Goal: Task Accomplishment & Management: Complete application form

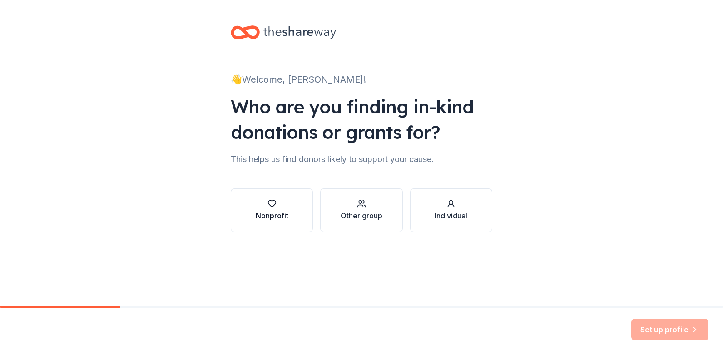
click at [273, 204] on icon "button" at bounding box center [272, 203] width 9 height 9
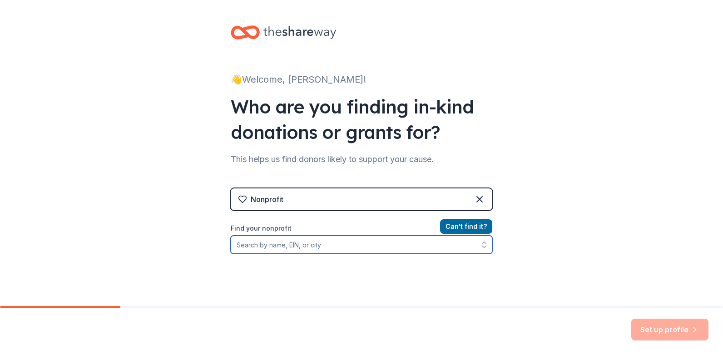
click at [279, 246] on input "Find your nonprofit" at bounding box center [362, 245] width 262 height 18
type input "91-1922671"
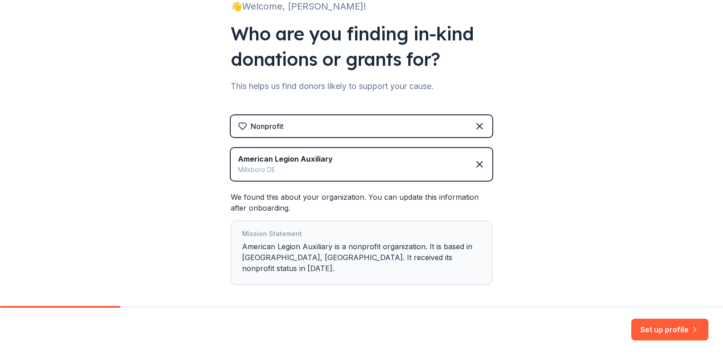
scroll to position [103, 0]
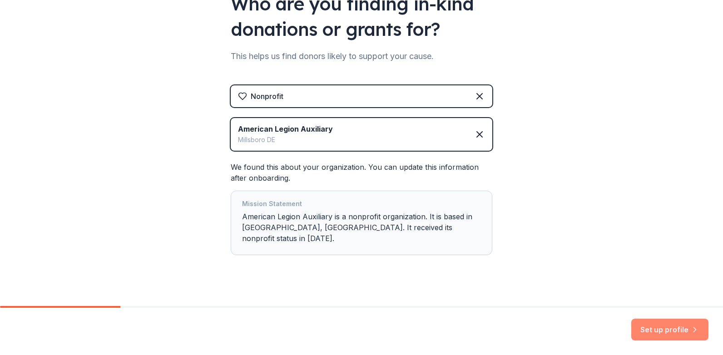
click at [666, 329] on button "Set up profile" at bounding box center [670, 330] width 77 height 22
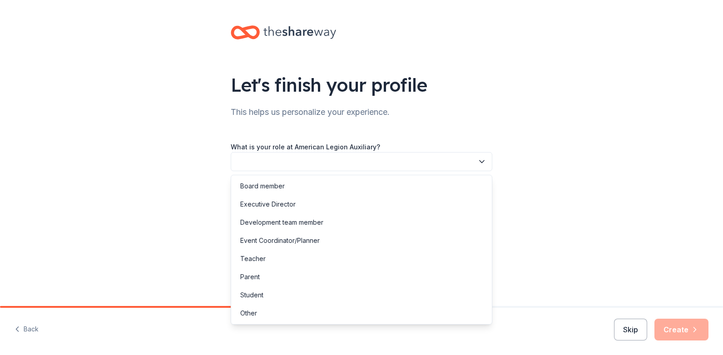
click at [277, 162] on button "button" at bounding box center [362, 161] width 262 height 19
click at [266, 186] on div "Board member" at bounding box center [262, 186] width 45 height 11
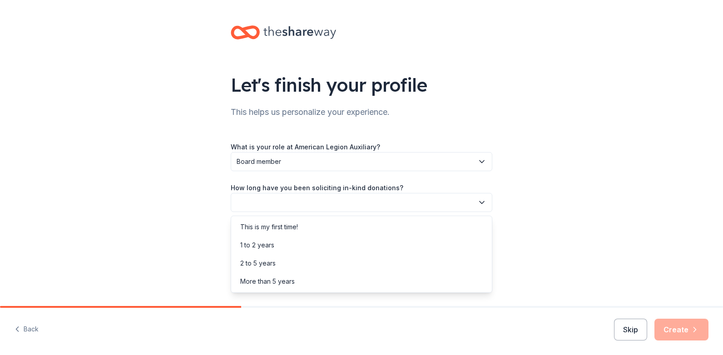
click at [481, 201] on icon "button" at bounding box center [482, 202] width 9 height 9
click at [277, 283] on div "More than 5 years" at bounding box center [267, 281] width 55 height 11
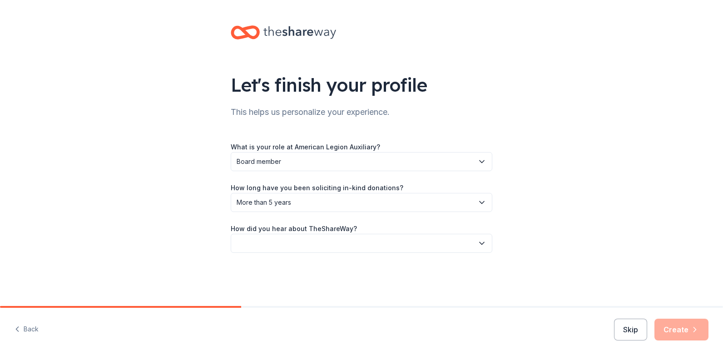
click at [254, 242] on button "button" at bounding box center [362, 243] width 262 height 19
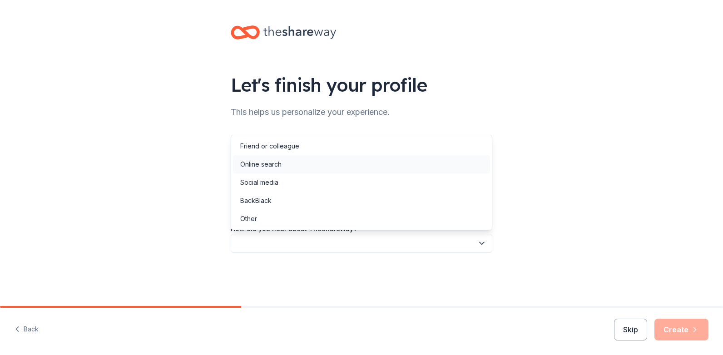
click at [266, 163] on div "Online search" at bounding box center [260, 164] width 41 height 11
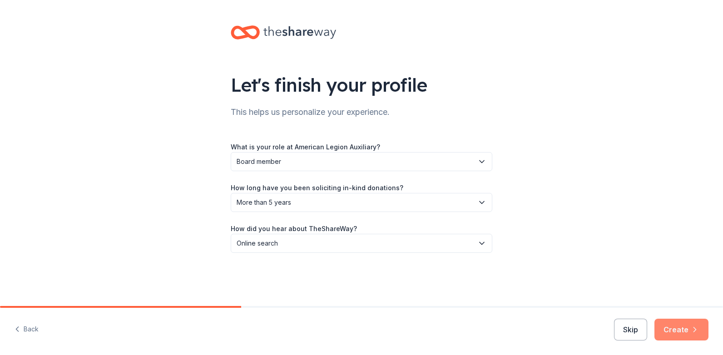
click at [675, 324] on button "Create" at bounding box center [682, 330] width 54 height 22
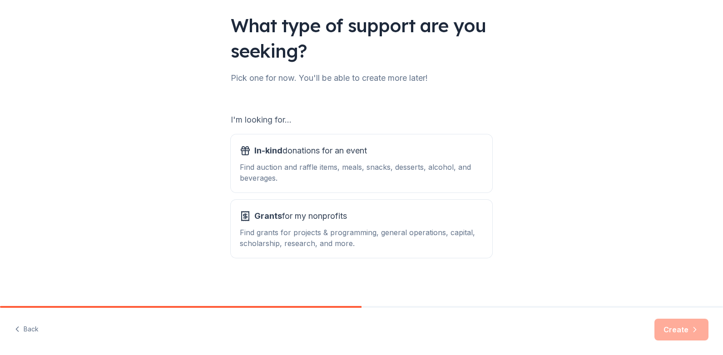
scroll to position [60, 0]
click at [288, 149] on span "In-kind donations for an event" at bounding box center [310, 150] width 113 height 15
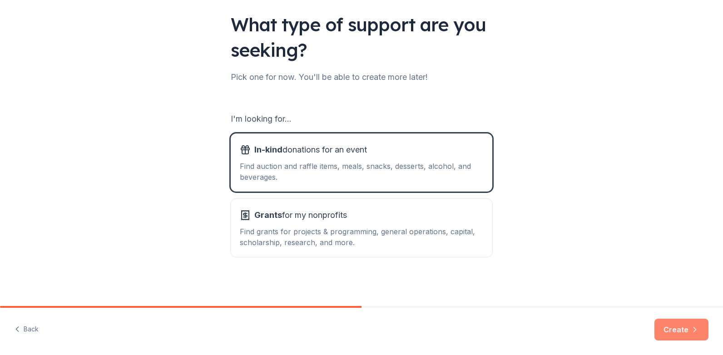
click at [682, 331] on button "Create" at bounding box center [682, 330] width 54 height 22
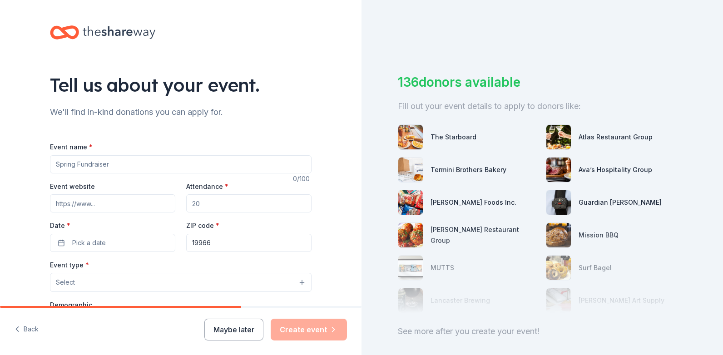
drag, startPoint x: 115, startPoint y: 164, endPoint x: 78, endPoint y: 170, distance: 37.4
click at [78, 170] on input "Event name *" at bounding box center [181, 164] width 262 height 18
type input "Martin Luther King Day"
click at [101, 207] on input "Event website" at bounding box center [112, 203] width 125 height 18
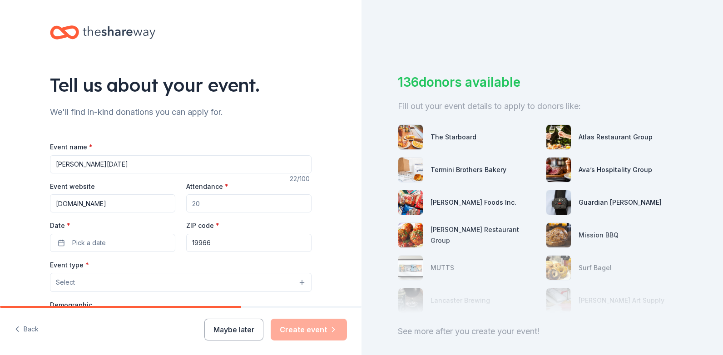
type input "www.alpost28.com"
type input "100"
click at [86, 241] on span "Pick a date" at bounding box center [89, 243] width 34 height 11
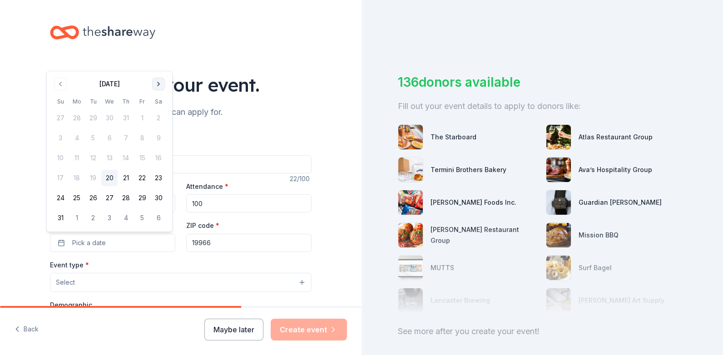
click at [157, 83] on button "Go to next month" at bounding box center [158, 84] width 13 height 13
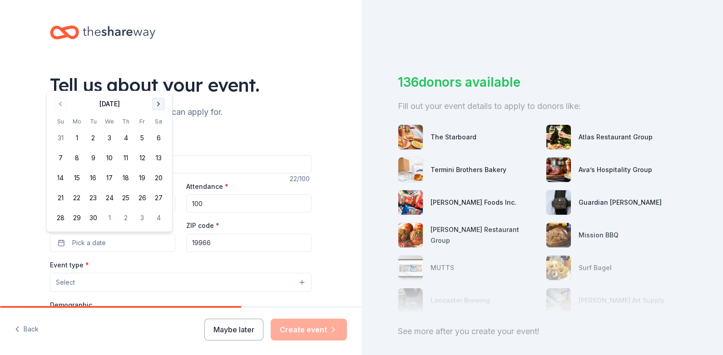
click at [158, 102] on button "Go to next month" at bounding box center [158, 104] width 13 height 13
click at [159, 84] on button "Go to next month" at bounding box center [158, 84] width 13 height 13
click at [155, 104] on button "Go to next month" at bounding box center [158, 104] width 13 height 13
click at [78, 196] on button "19" at bounding box center [77, 198] width 16 height 16
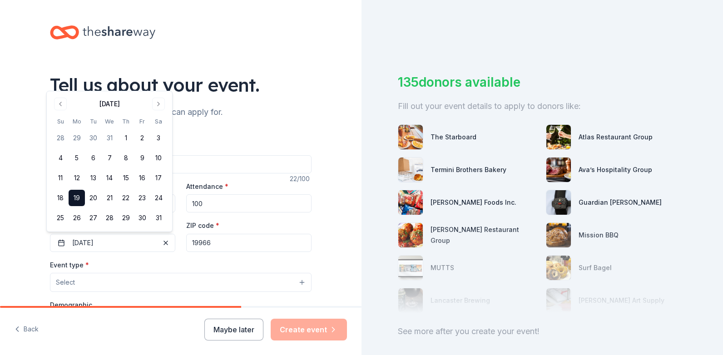
click at [117, 285] on button "Select" at bounding box center [181, 282] width 262 height 19
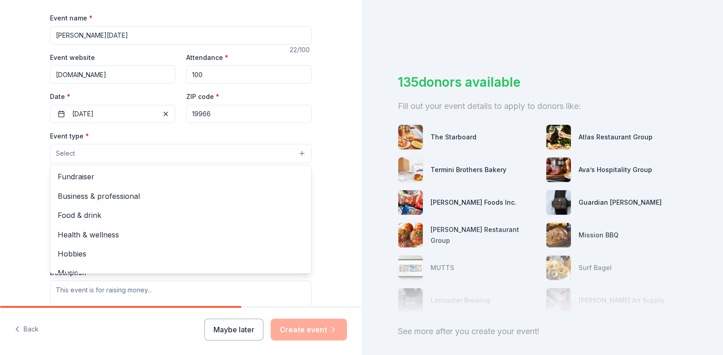
scroll to position [136, 0]
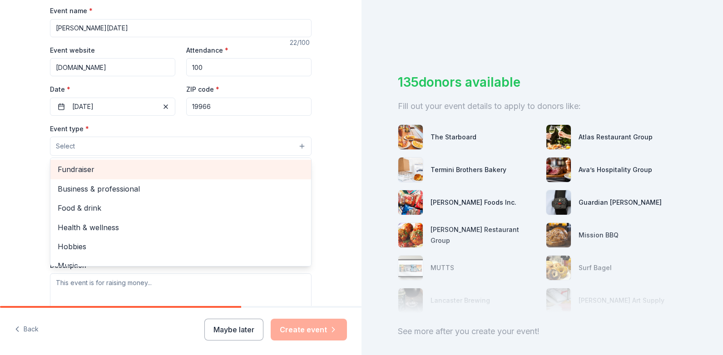
click at [78, 171] on span "Fundraiser" at bounding box center [181, 170] width 246 height 12
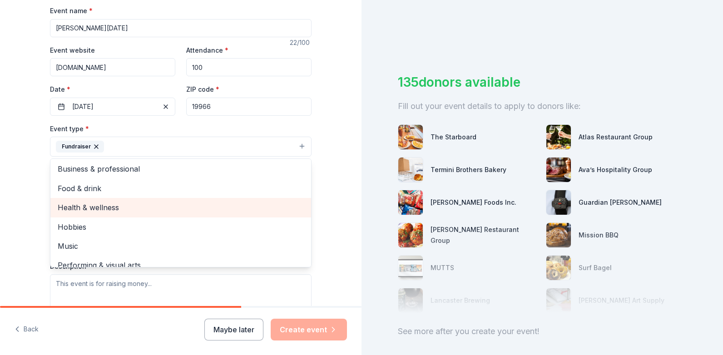
scroll to position [0, 0]
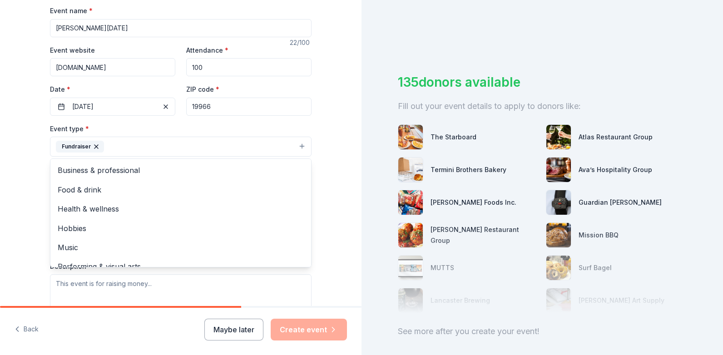
click at [332, 190] on div "Tell us about your event. We'll find in-kind donations you can apply for. Event…" at bounding box center [181, 167] width 362 height 606
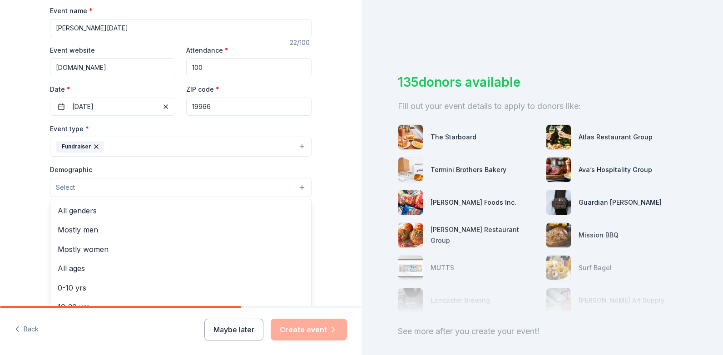
click at [76, 185] on button "Select" at bounding box center [181, 187] width 262 height 19
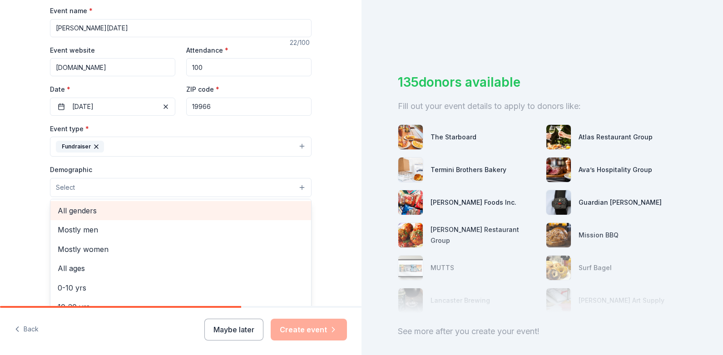
click at [72, 215] on span "All genders" at bounding box center [181, 211] width 246 height 12
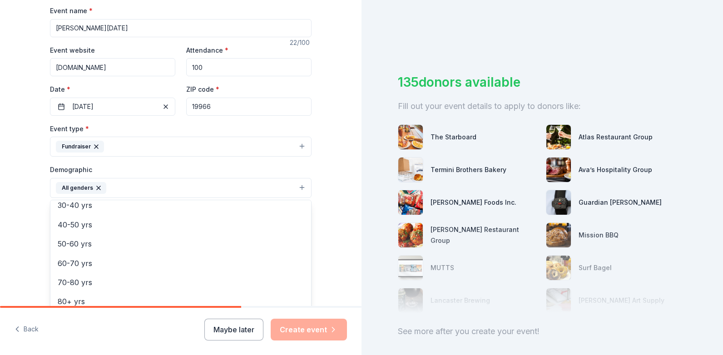
scroll to position [127, 0]
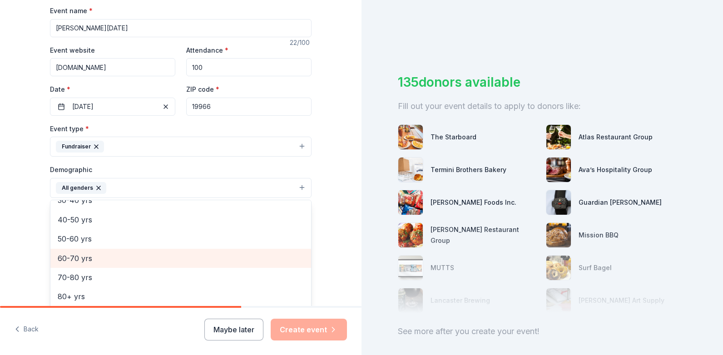
click at [77, 259] on span "60-70 yrs" at bounding box center [181, 259] width 246 height 12
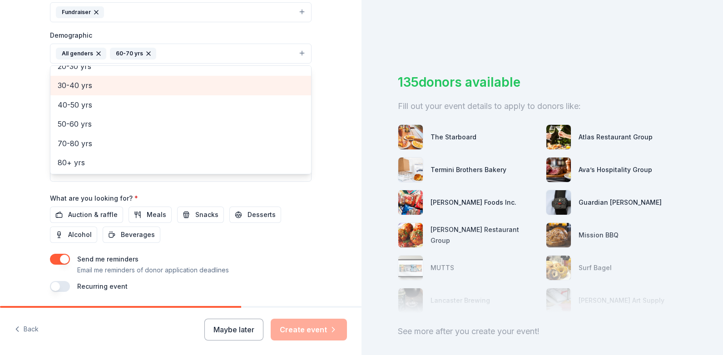
scroll to position [300, 0]
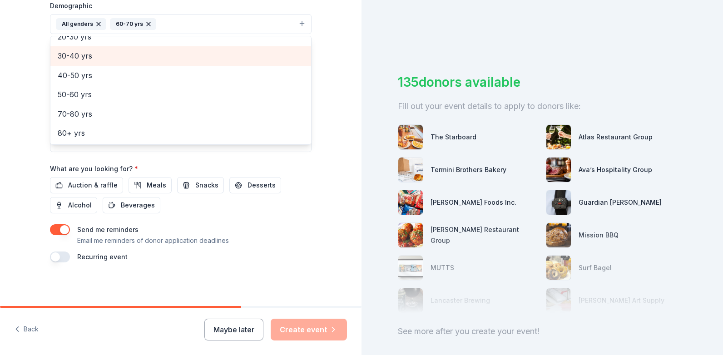
click at [89, 187] on div "Event name * Martin Luther King Day 22 /100 Event website www.alpost28.com Atte…" at bounding box center [181, 52] width 262 height 422
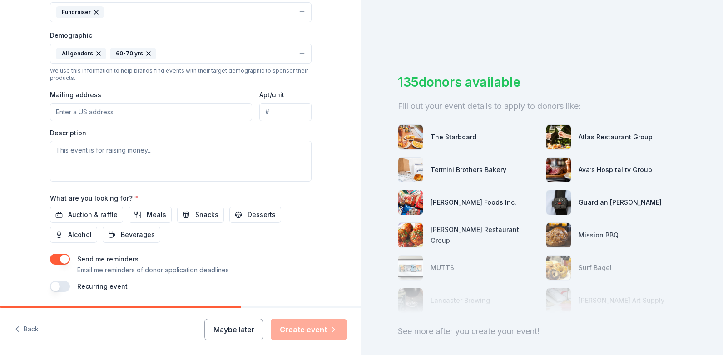
scroll to position [255, 0]
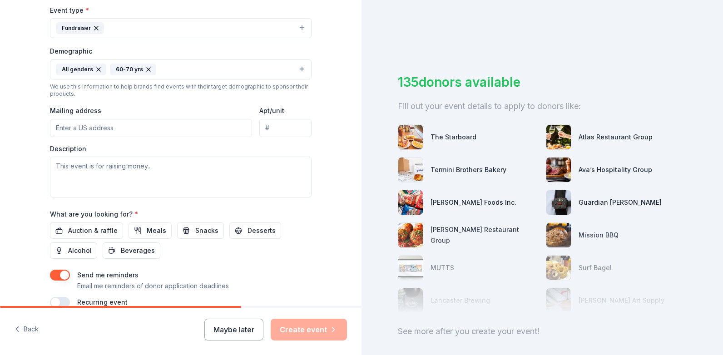
click at [127, 130] on input "Mailing address" at bounding box center [151, 128] width 202 height 18
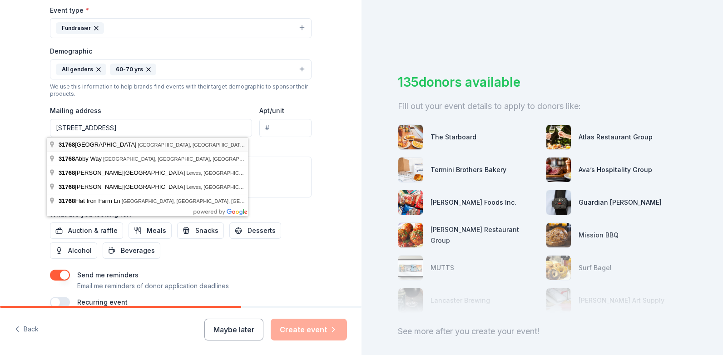
type input "31768 Legion Road, Millsboro, DE, 19966"
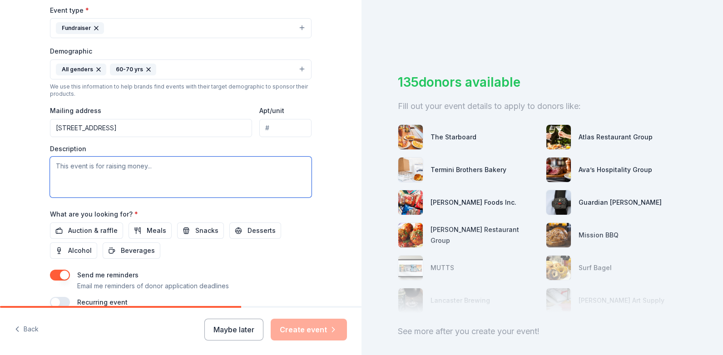
click at [151, 166] on textarea at bounding box center [181, 177] width 262 height 41
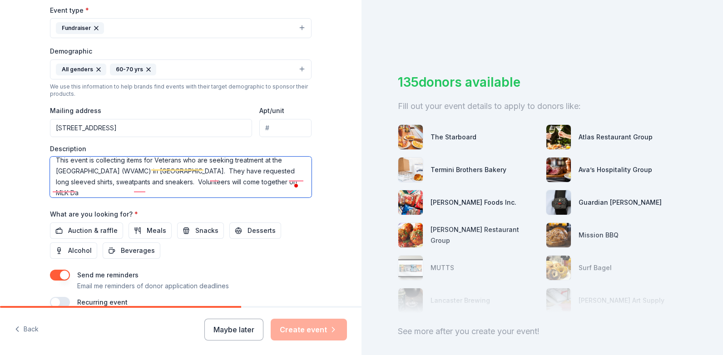
scroll to position [6, 0]
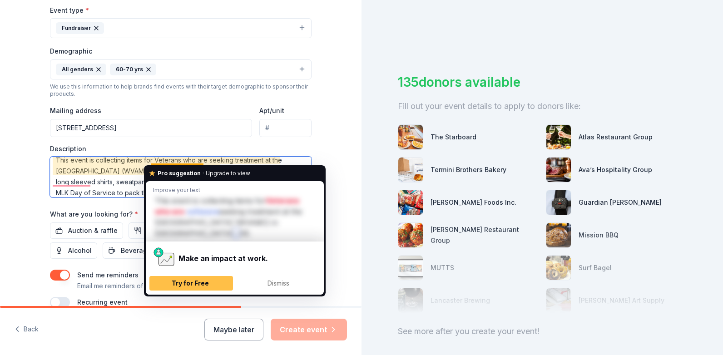
click at [151, 161] on textarea "This event is collecting items for Veterans who are seeking treatment at the Wi…" at bounding box center [181, 177] width 262 height 41
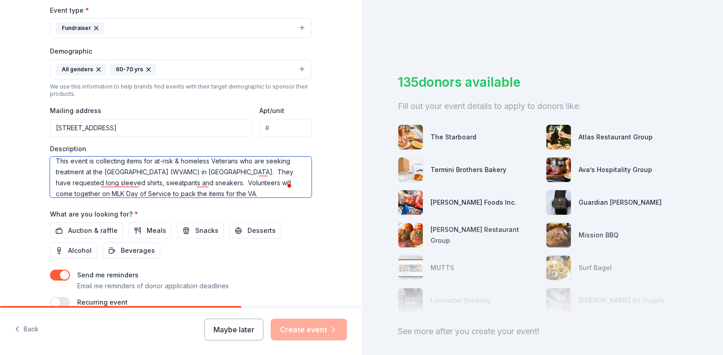
click at [287, 171] on textarea "This event is collecting items for at-risk & homeless Veterans who are seeking …" at bounding box center [181, 177] width 262 height 41
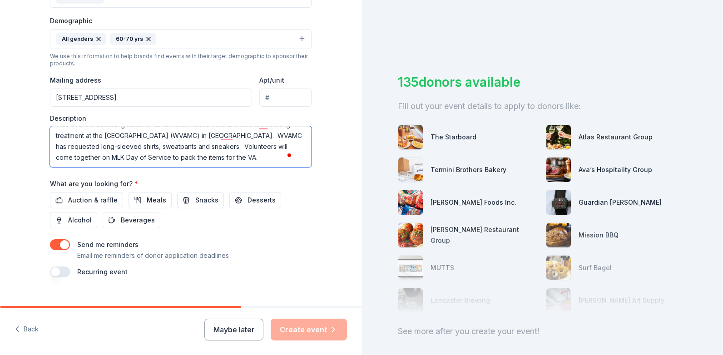
scroll to position [300, 0]
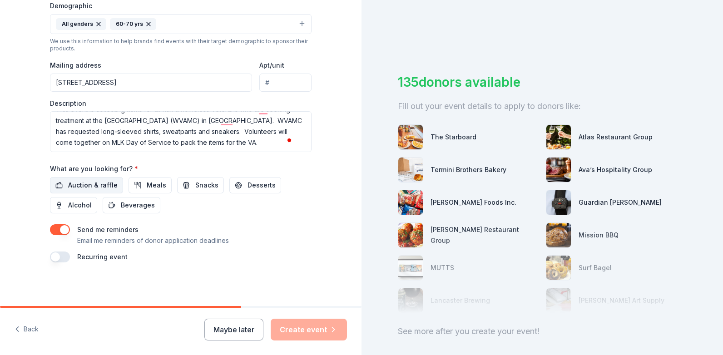
click at [93, 186] on span "Auction & raffle" at bounding box center [93, 185] width 50 height 11
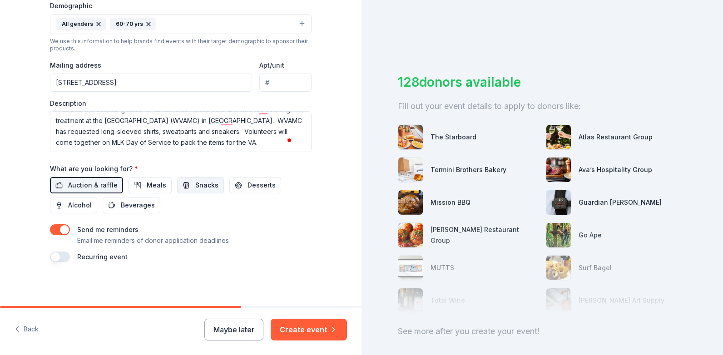
click at [195, 186] on span "Snacks" at bounding box center [206, 185] width 23 height 11
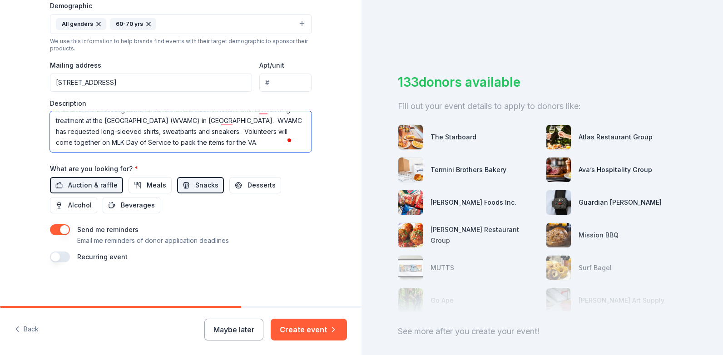
click at [96, 142] on textarea "This event is collecting items for at-risk & homeless Veterans who are seeking …" at bounding box center [181, 131] width 262 height 41
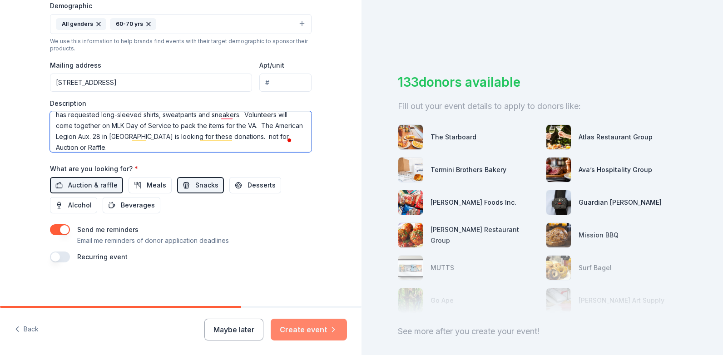
type textarea "This event is collecting items for at-risk & homeless Veterans who are seeking …"
click at [310, 333] on button "Create event" at bounding box center [309, 330] width 76 height 22
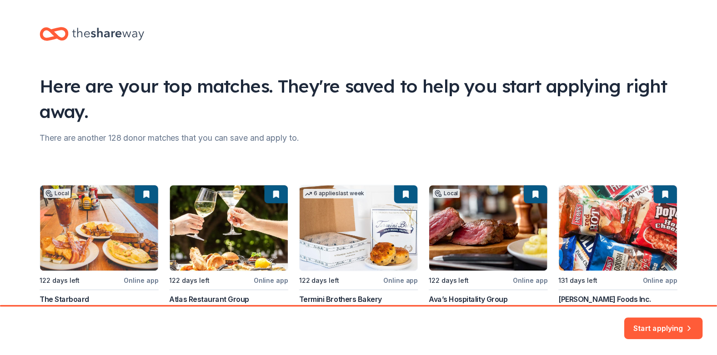
scroll to position [76, 0]
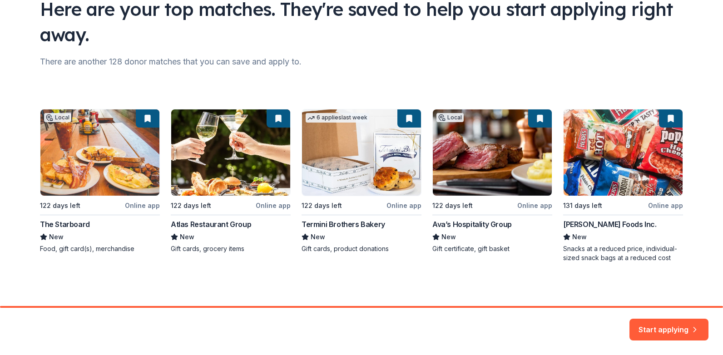
click at [604, 184] on div "Local 122 days left Online app The Starboard New Food, gift card(s), merchandis…" at bounding box center [361, 186] width 643 height 154
click at [604, 249] on div "Local 122 days left Online app The Starboard New Food, gift card(s), merchandis…" at bounding box center [361, 186] width 643 height 154
click at [586, 226] on div "Local 122 days left Online app The Starboard New Food, gift card(s), merchandis…" at bounding box center [361, 186] width 643 height 154
click at [657, 206] on div "Local 122 days left Online app The Starboard New Food, gift card(s), merchandis…" at bounding box center [361, 186] width 643 height 154
click at [664, 325] on button "Start applying" at bounding box center [669, 326] width 79 height 22
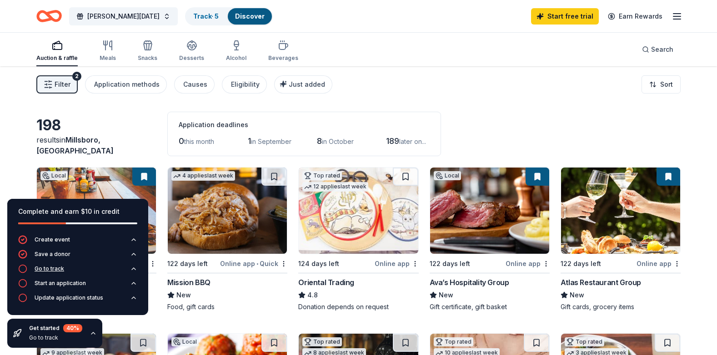
click at [22, 267] on icon "button" at bounding box center [22, 268] width 9 height 9
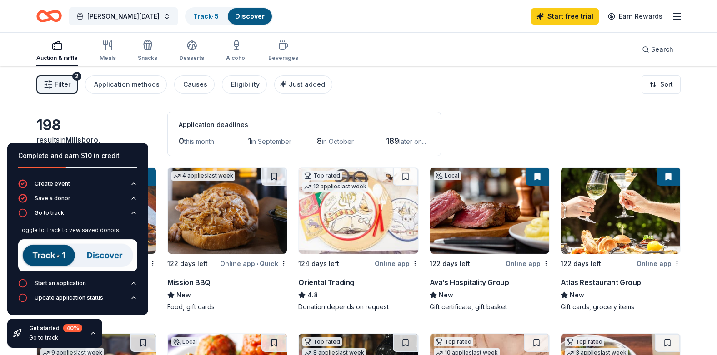
click at [40, 255] on img at bounding box center [77, 255] width 119 height 32
click at [148, 120] on div "198 results in Millsboro, DE Application deadlines 0 this month 1 in September …" at bounding box center [358, 134] width 644 height 45
click at [21, 284] on icon "button" at bounding box center [22, 283] width 9 height 9
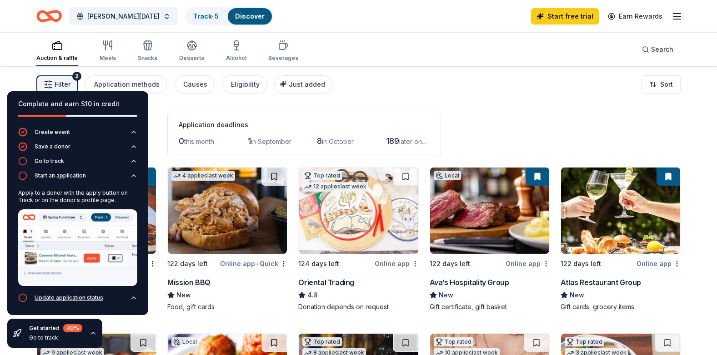
click at [25, 297] on icon "button" at bounding box center [22, 298] width 9 height 9
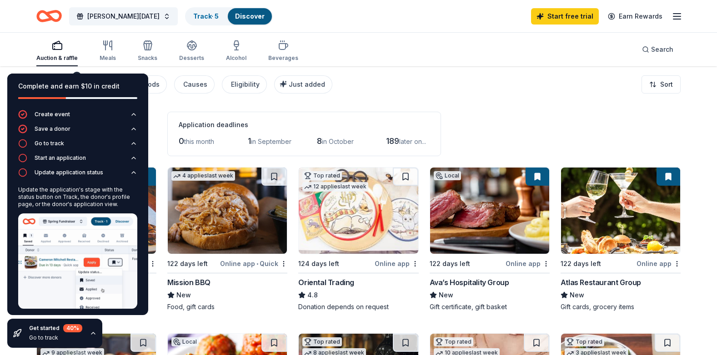
click at [93, 334] on icon "button" at bounding box center [93, 333] width 7 height 7
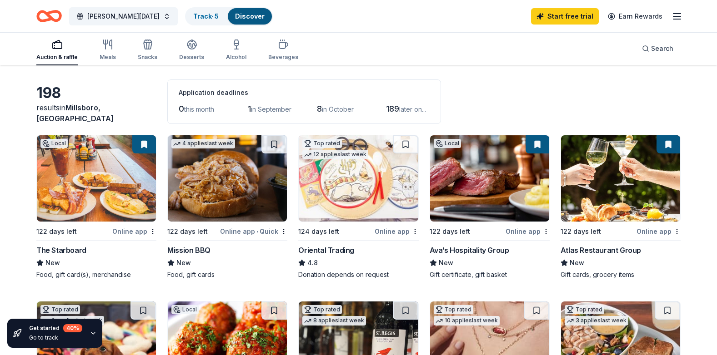
scroll to position [91, 0]
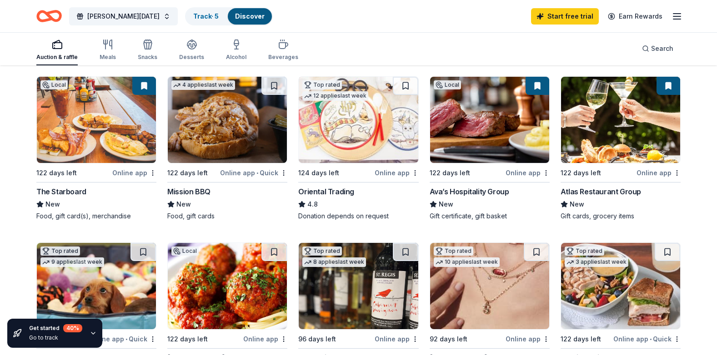
click at [239, 173] on div "Online app • Quick" at bounding box center [253, 172] width 67 height 11
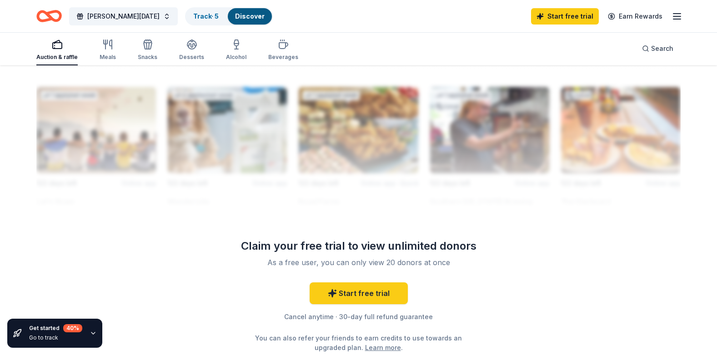
scroll to position [818, 0]
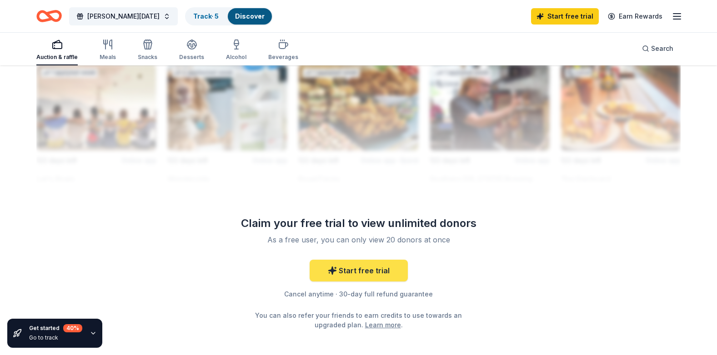
click at [358, 274] on link "Start free trial" at bounding box center [358, 271] width 98 height 22
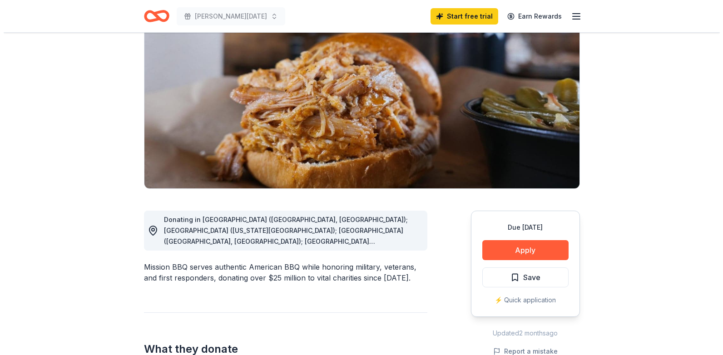
scroll to position [91, 0]
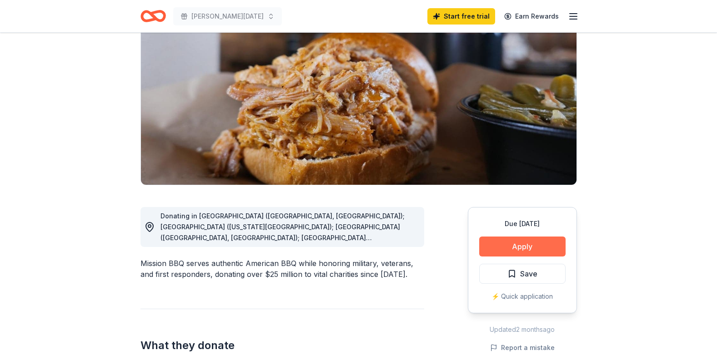
click at [521, 243] on button "Apply" at bounding box center [522, 247] width 86 height 20
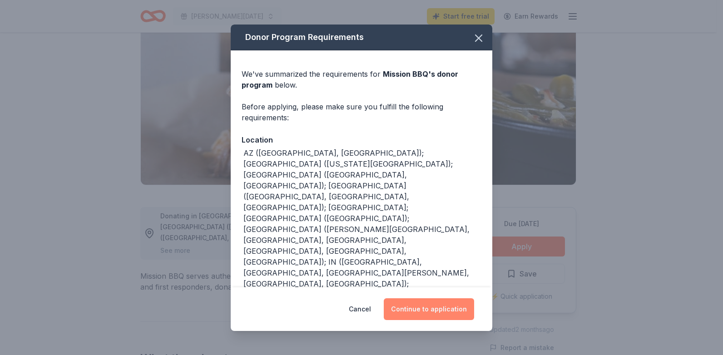
click at [410, 307] on button "Continue to application" at bounding box center [429, 310] width 90 height 22
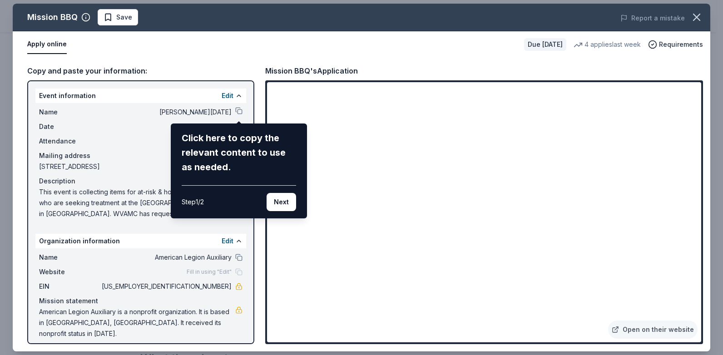
click at [236, 109] on div "Mission BBQ Save Report a mistake Apply online Due in 122 days 4 applies last w…" at bounding box center [362, 178] width 698 height 348
click at [231, 144] on div "Click here to copy the relevant content to use as needed." at bounding box center [239, 153] width 115 height 44
click at [241, 111] on div "Mission BBQ Save Report a mistake Apply online Due in 122 days 4 applies last w…" at bounding box center [362, 178] width 698 height 348
click at [216, 140] on div "Click here to copy the relevant content to use as needed." at bounding box center [239, 153] width 115 height 44
click at [282, 204] on button "Next" at bounding box center [282, 202] width 30 height 18
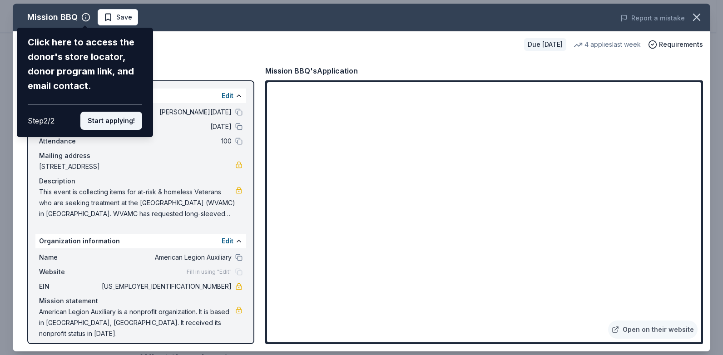
click at [106, 119] on button "Start applying!" at bounding box center [111, 121] width 62 height 18
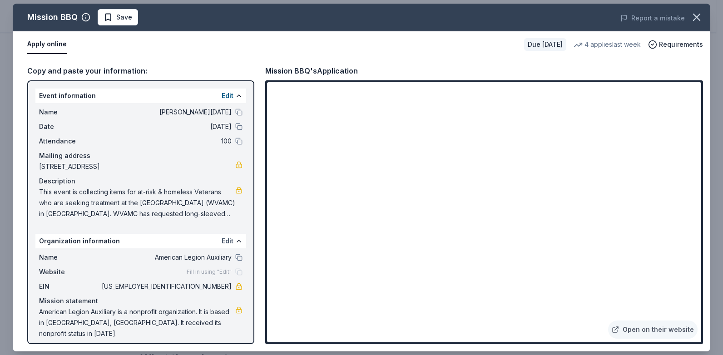
click at [223, 243] on button "Edit" at bounding box center [228, 241] width 12 height 11
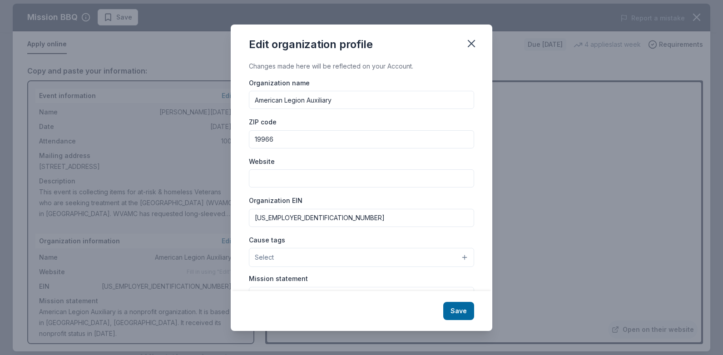
click at [276, 179] on input "Website" at bounding box center [361, 178] width 225 height 18
type input "www.alpost 28.com"
click at [459, 310] on button "Save" at bounding box center [458, 311] width 31 height 18
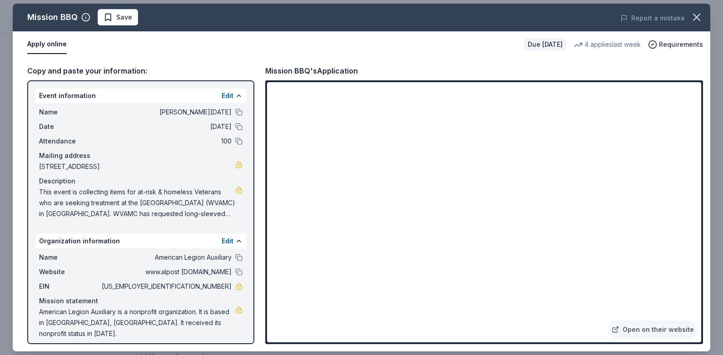
click at [533, 42] on div "Due in 122 days" at bounding box center [545, 44] width 42 height 13
click at [623, 324] on link "Open on their website" at bounding box center [653, 330] width 90 height 18
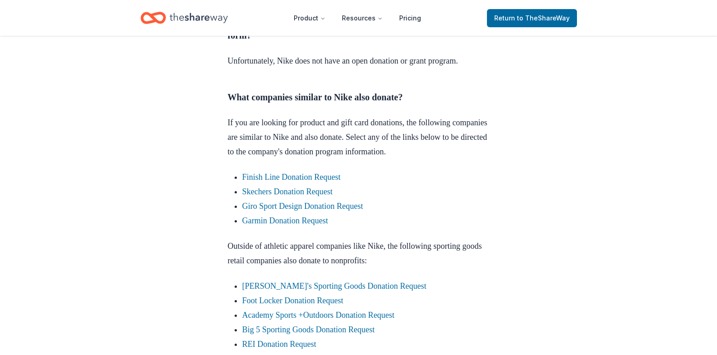
scroll to position [454, 0]
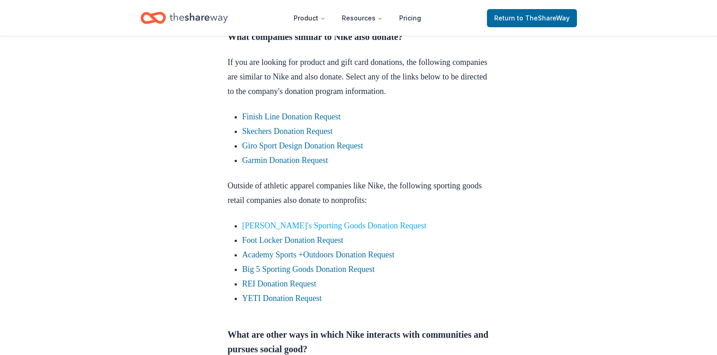
click at [289, 230] on link "Dick's Sporting Goods Donation Request" at bounding box center [334, 225] width 184 height 9
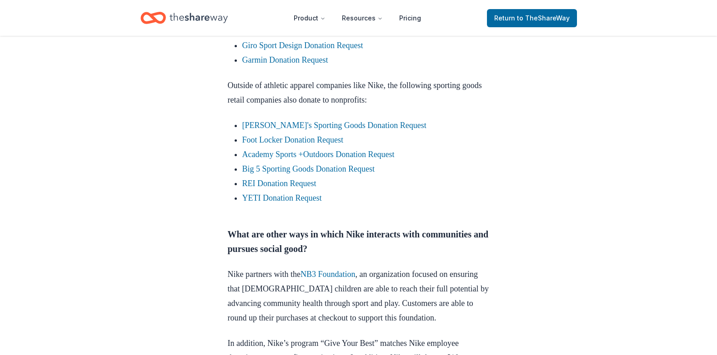
scroll to position [636, 0]
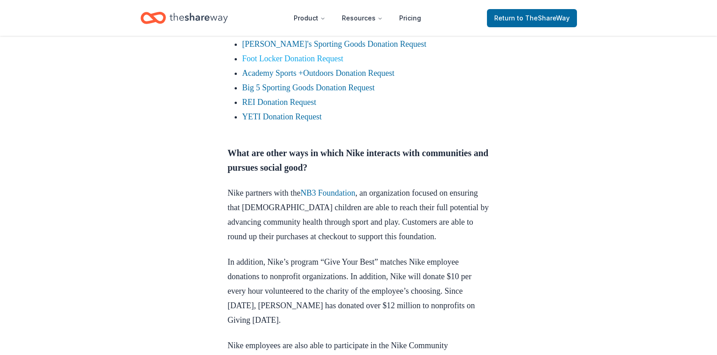
click at [296, 63] on link "Foot Locker Donation Request" at bounding box center [292, 58] width 101 height 9
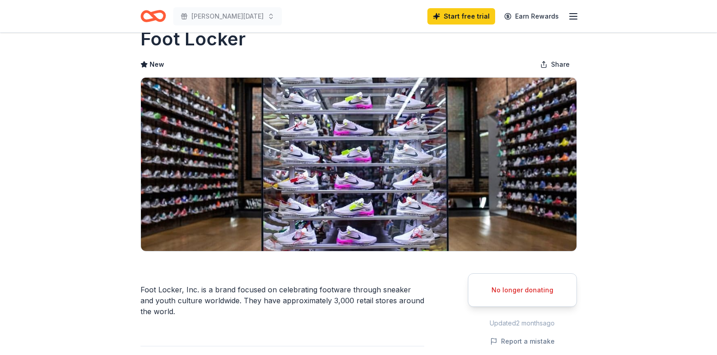
scroll to position [45, 0]
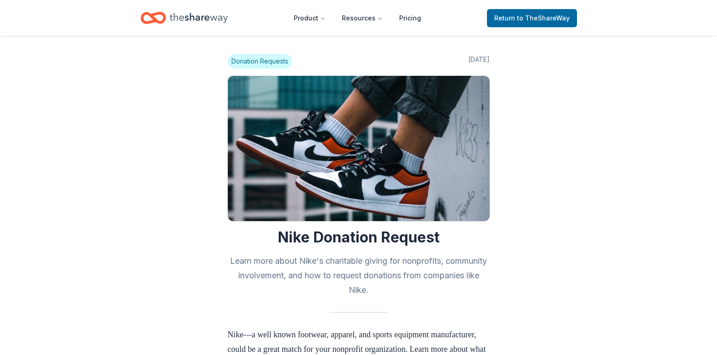
scroll to position [636, 0]
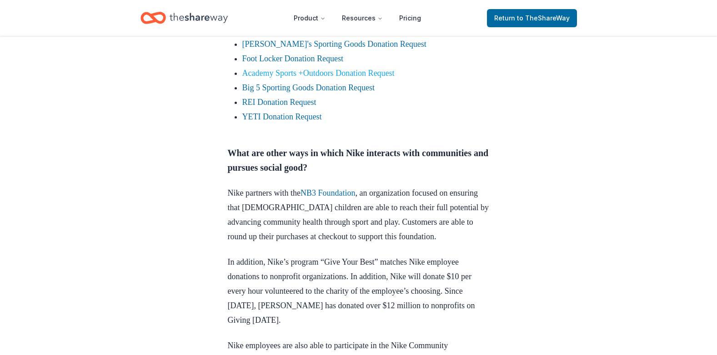
click at [295, 78] on link "Academy Sports +Outdoors Donation Request" at bounding box center [318, 73] width 152 height 9
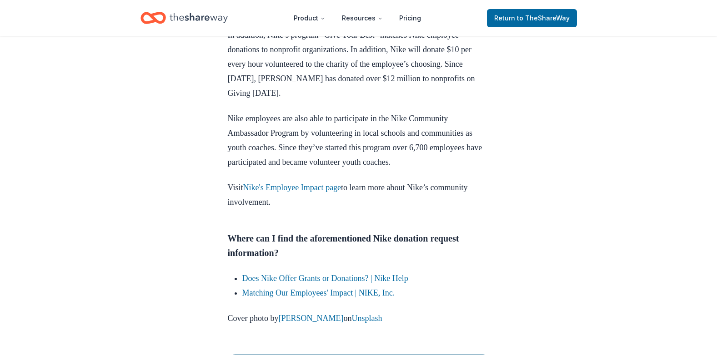
scroll to position [909, 0]
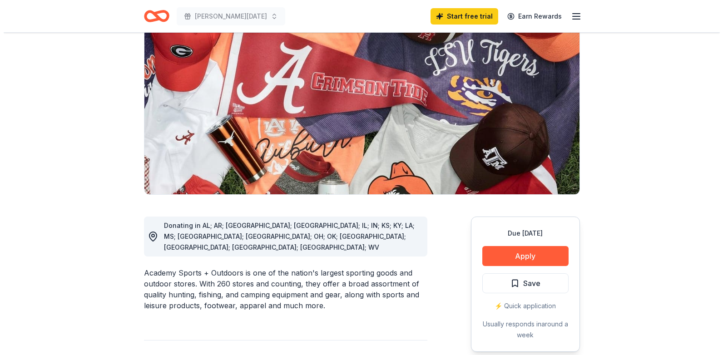
scroll to position [136, 0]
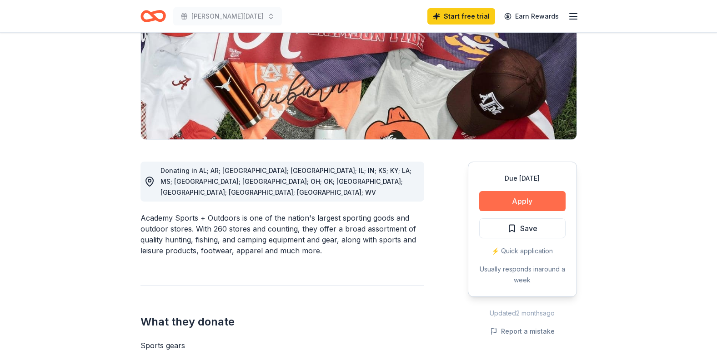
click at [521, 197] on button "Apply" at bounding box center [522, 201] width 86 height 20
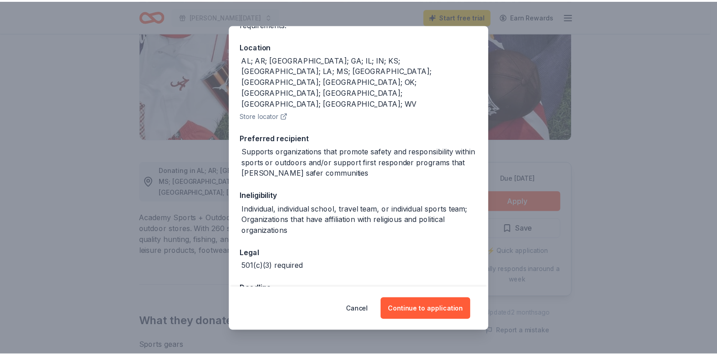
scroll to position [0, 0]
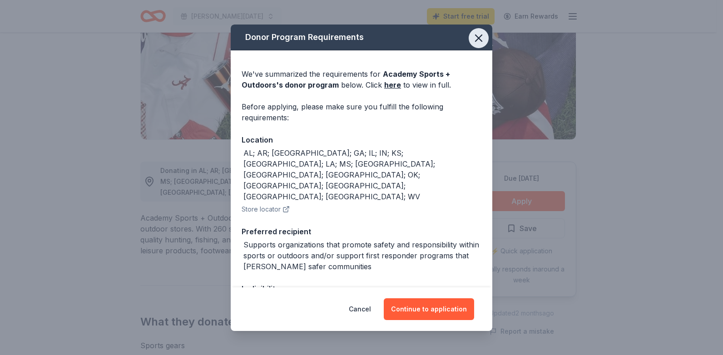
click at [473, 42] on icon "button" at bounding box center [479, 38] width 13 height 13
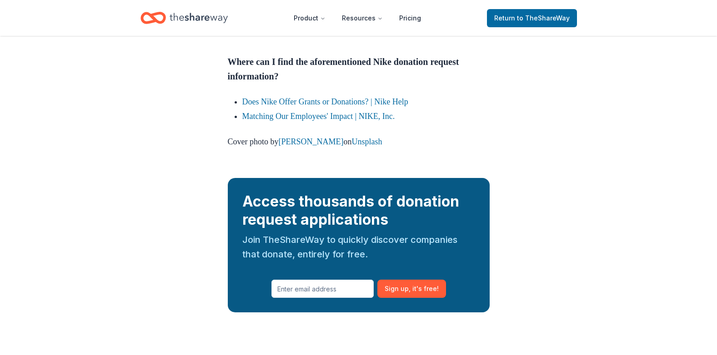
scroll to position [1045, 0]
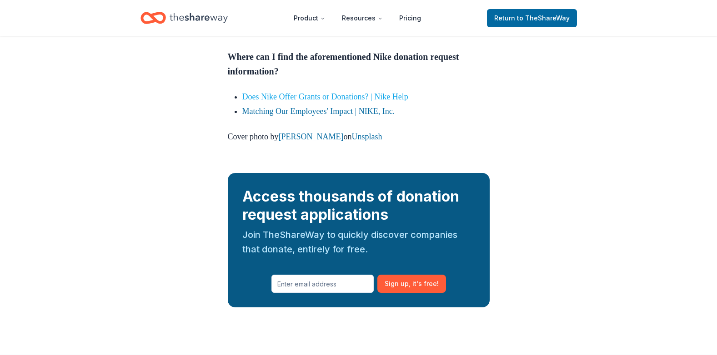
click at [318, 101] on link "Does Nike Offer Grants or Donations? | Nike Help" at bounding box center [325, 96] width 166 height 9
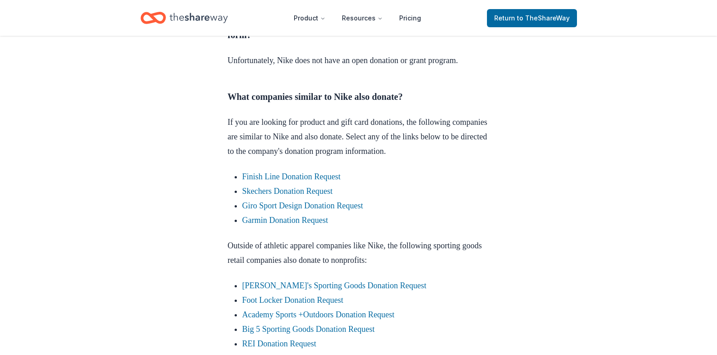
scroll to position [409, 0]
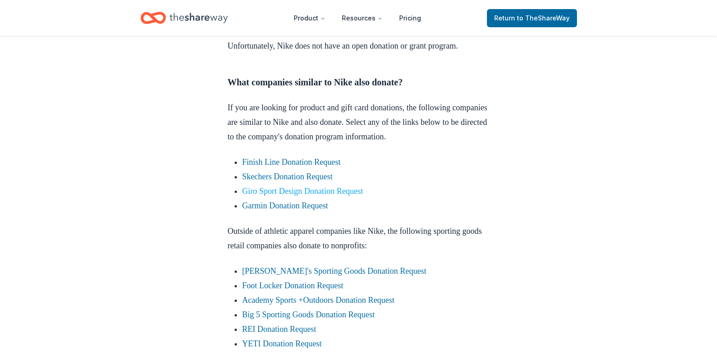
click at [292, 196] on link "Giro Sport Design Donation Request" at bounding box center [302, 191] width 121 height 9
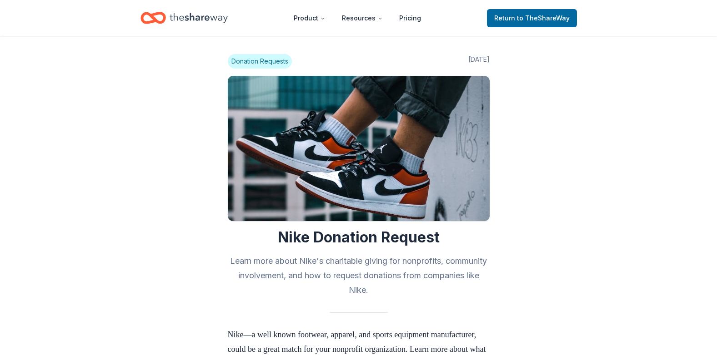
scroll to position [407, 0]
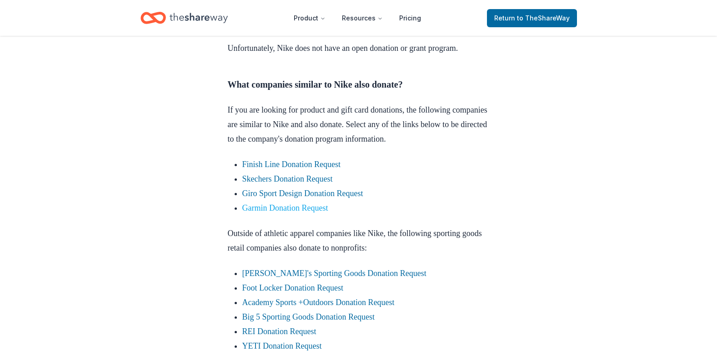
click at [264, 213] on link "Garmin Donation Request" at bounding box center [285, 208] width 86 height 9
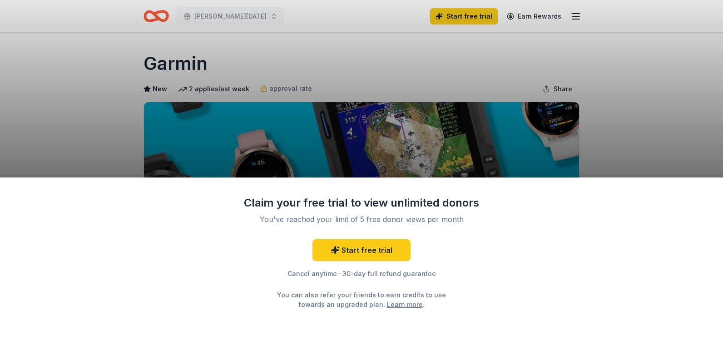
click at [611, 127] on div "Claim your free trial to view unlimited donors You've reached your limit of 5 f…" at bounding box center [361, 177] width 723 height 355
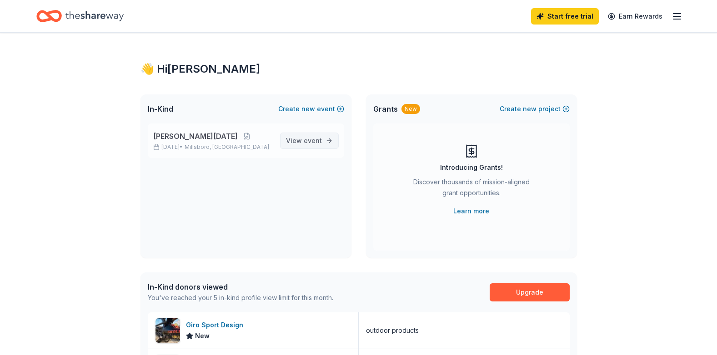
click at [310, 145] on span "View event" at bounding box center [304, 140] width 36 height 11
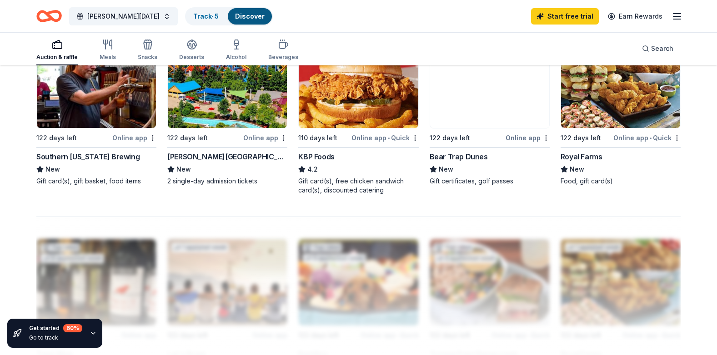
scroll to position [447, 0]
